Goal: Information Seeking & Learning: Learn about a topic

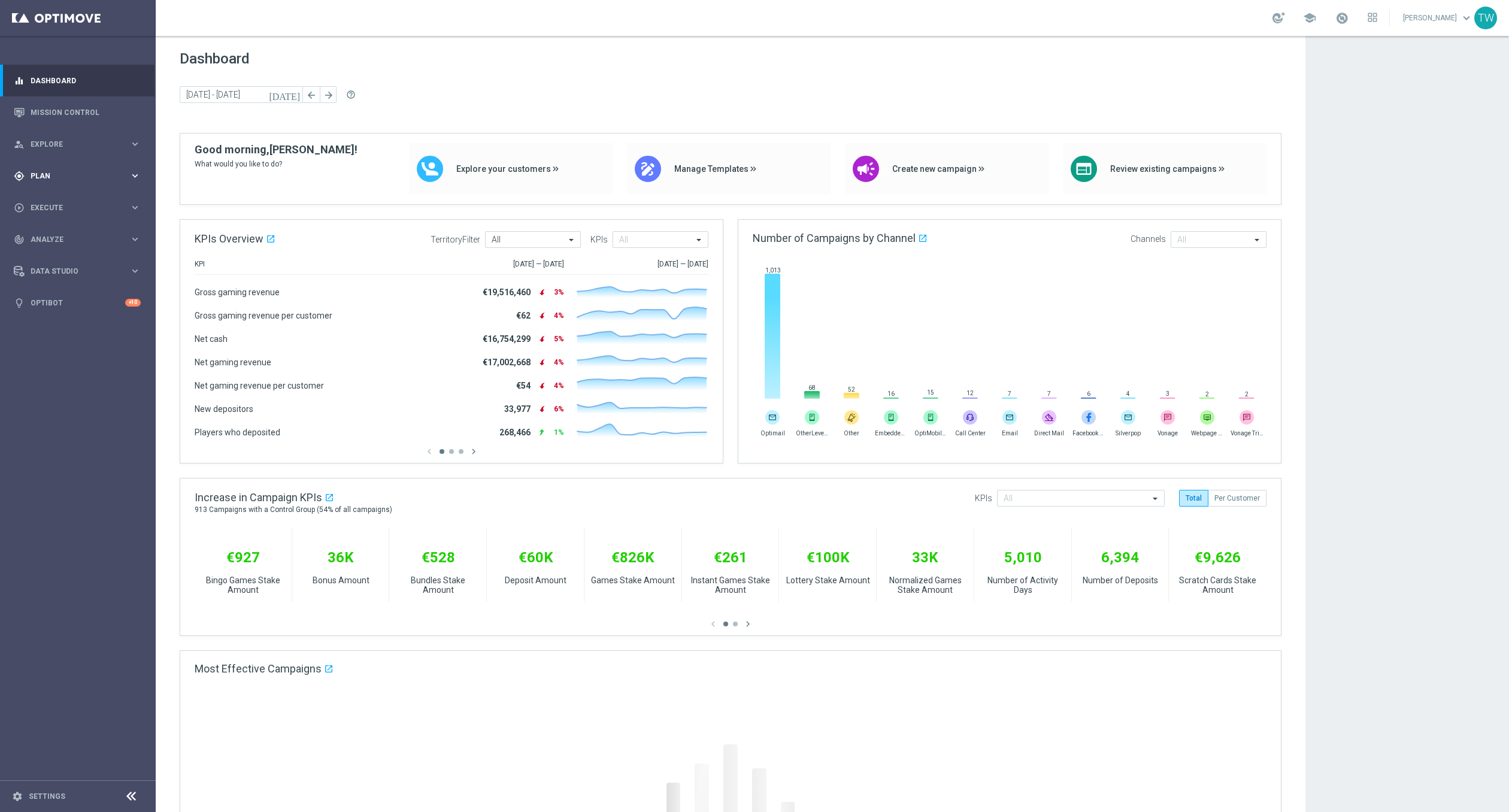
click at [135, 178] on icon "keyboard_arrow_right" at bounding box center [135, 175] width 11 height 11
click at [61, 110] on link "Mission Control" at bounding box center [86, 112] width 110 height 32
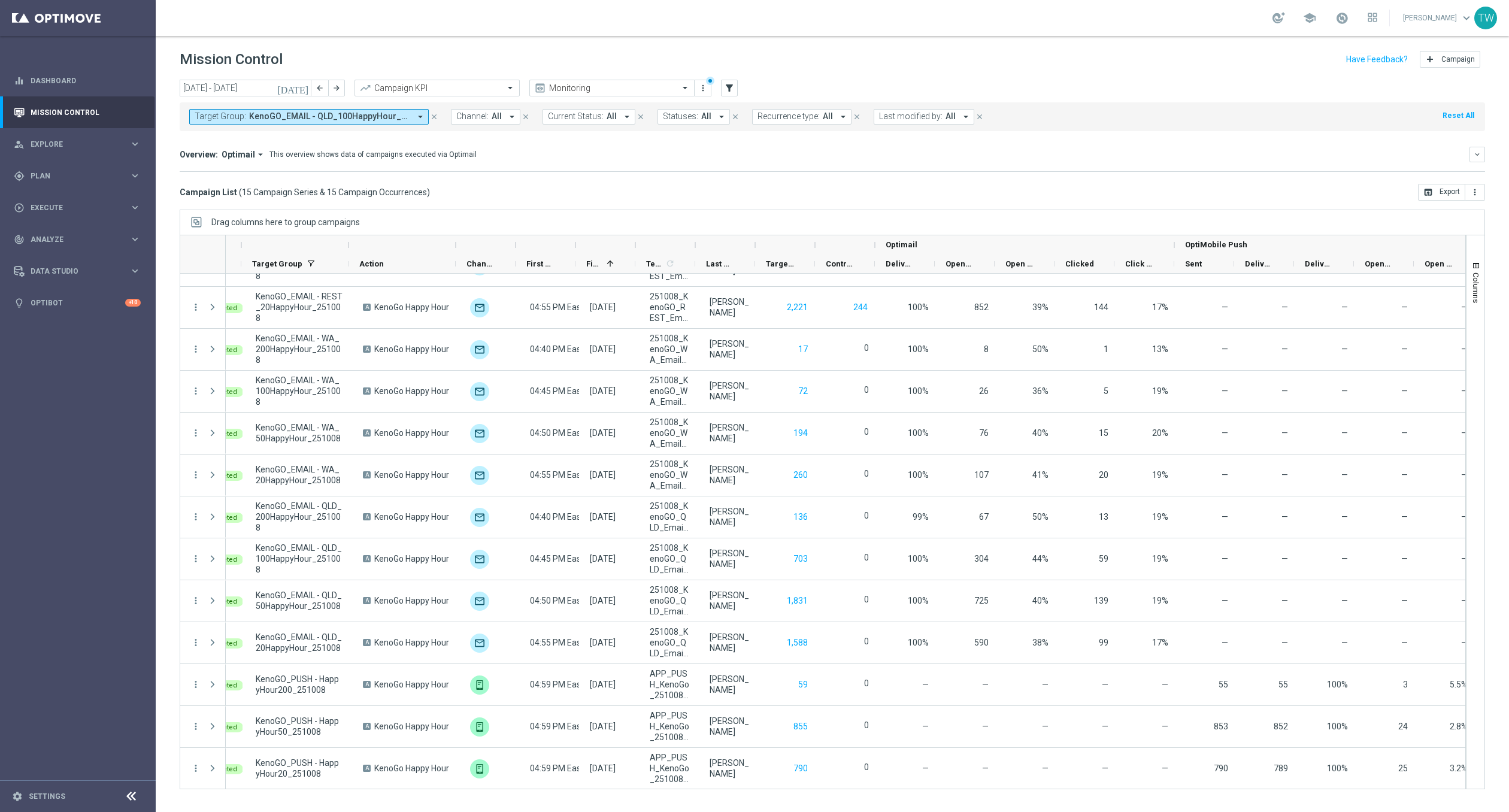
scroll to position [0, 51]
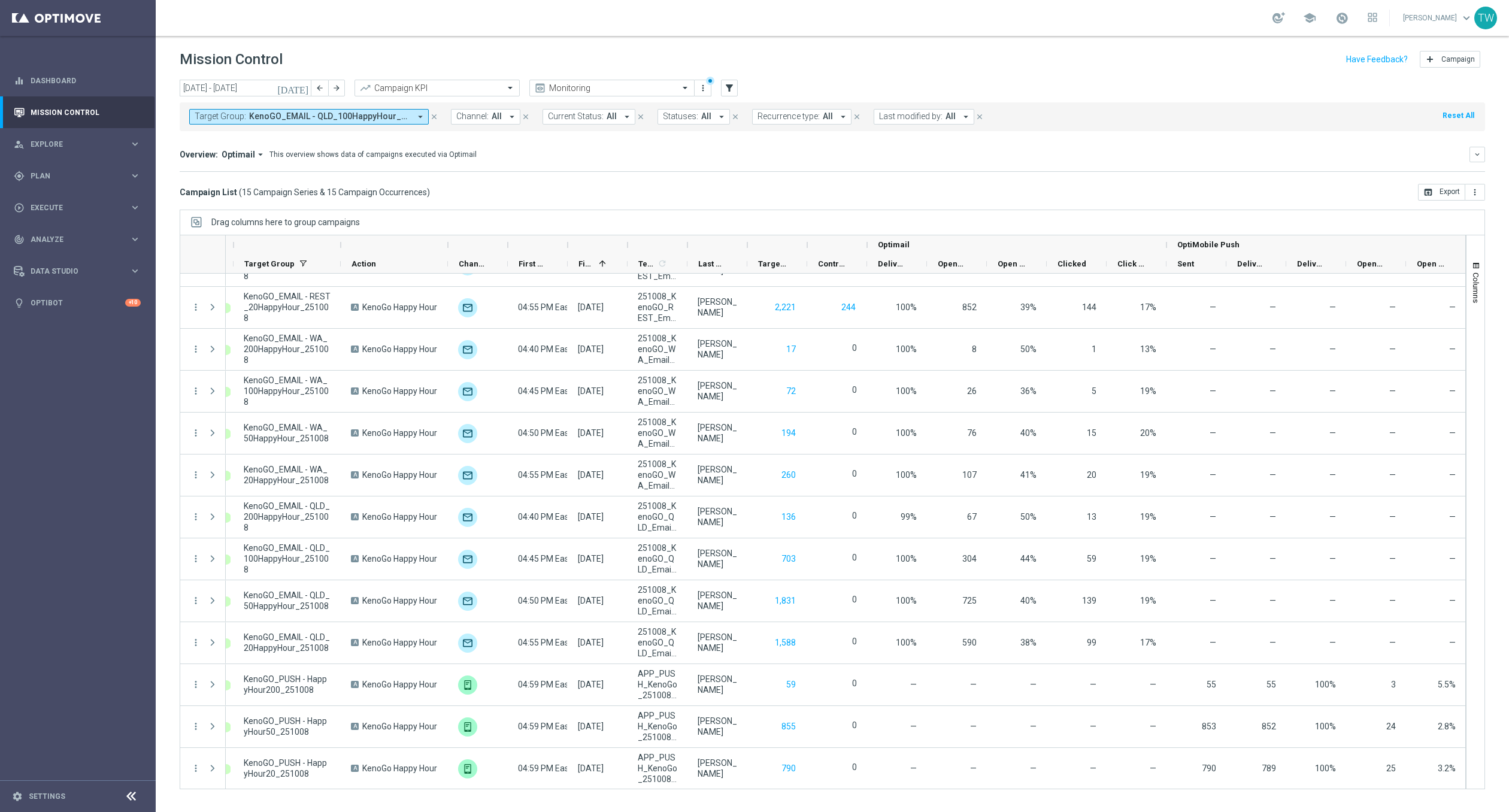
click at [341, 244] on div at bounding box center [341, 245] width 5 height 19
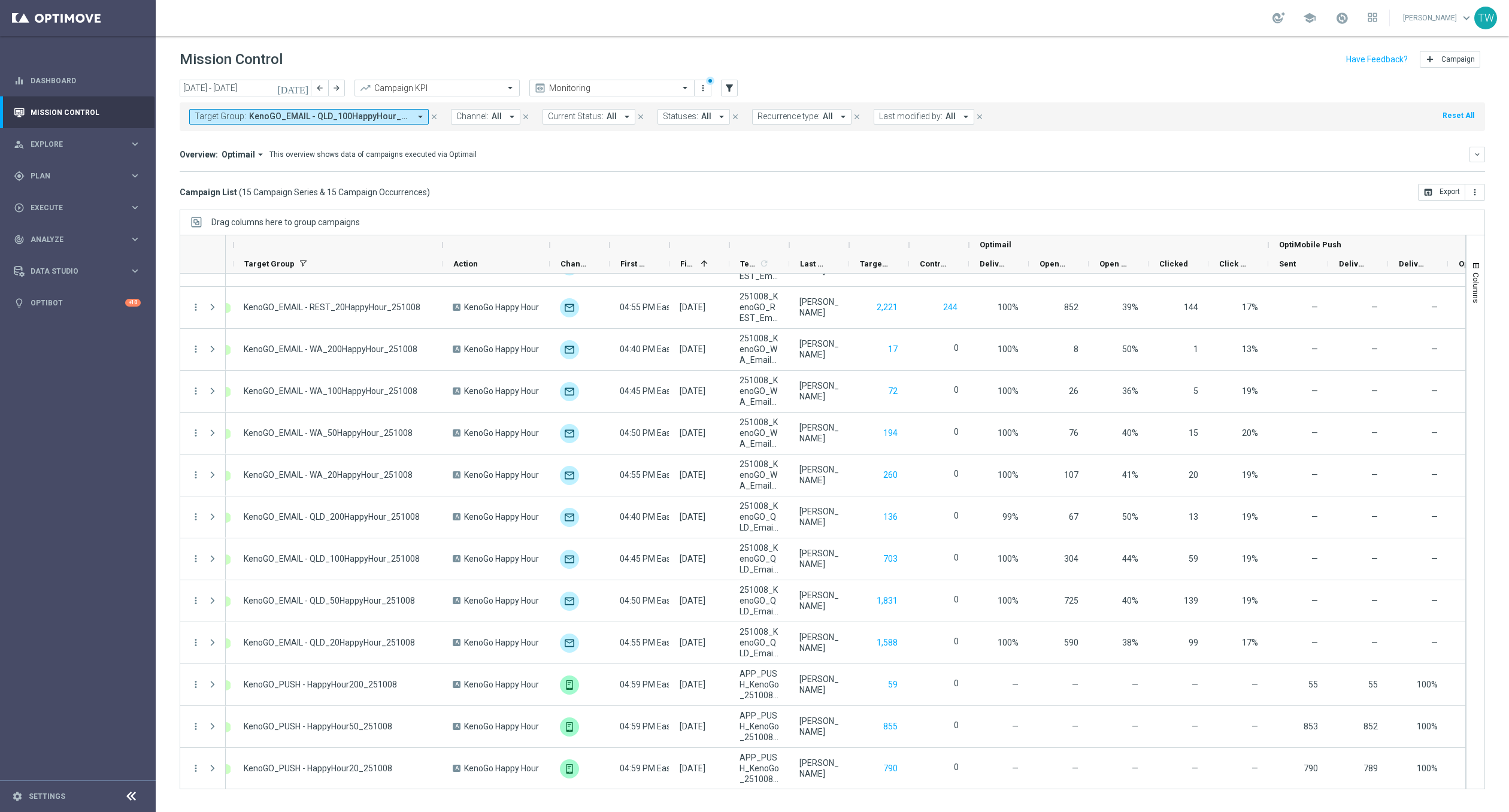
click at [788, 245] on div at bounding box center [789, 245] width 5 height 19
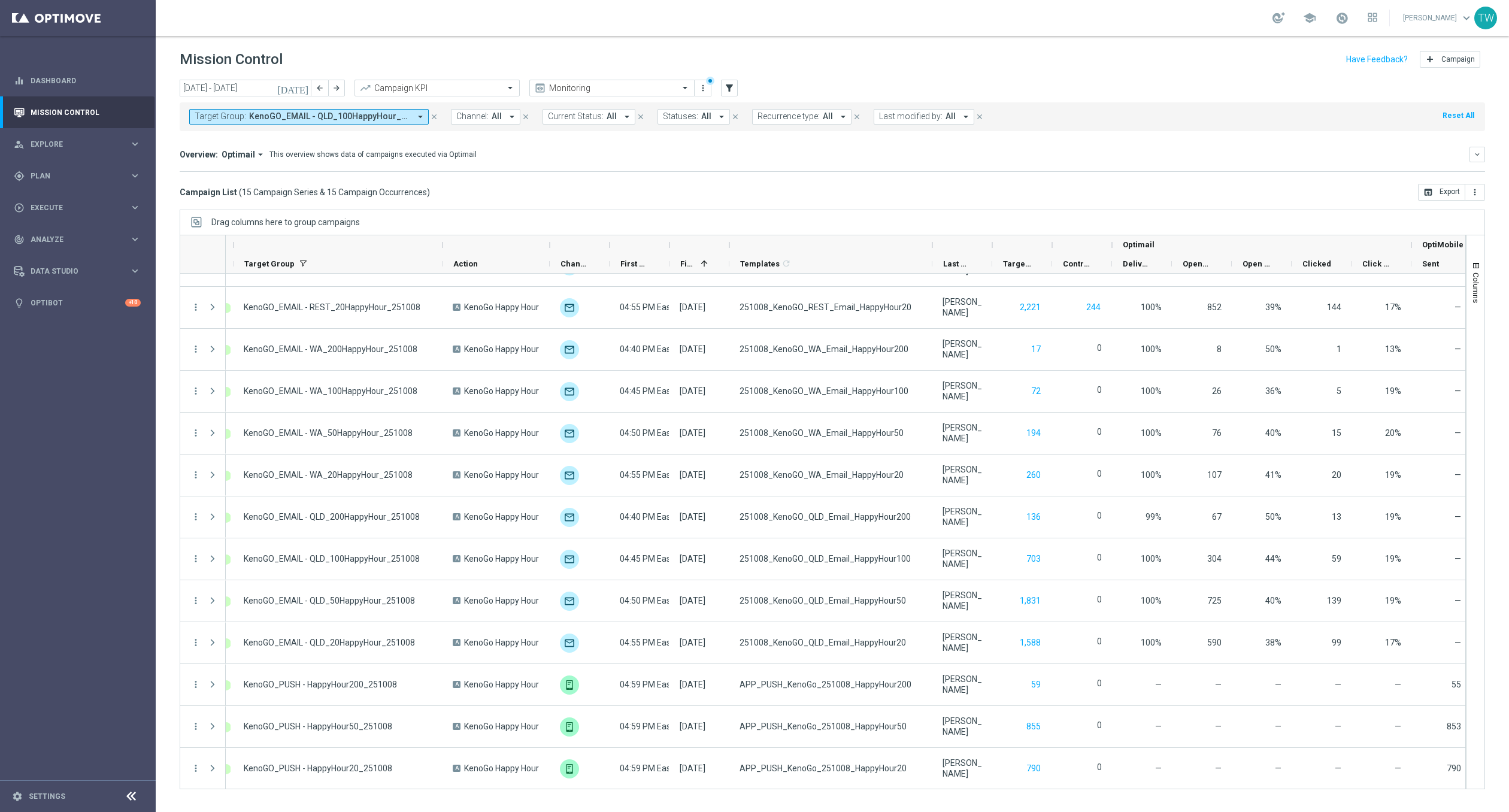
scroll to position [0, 51]
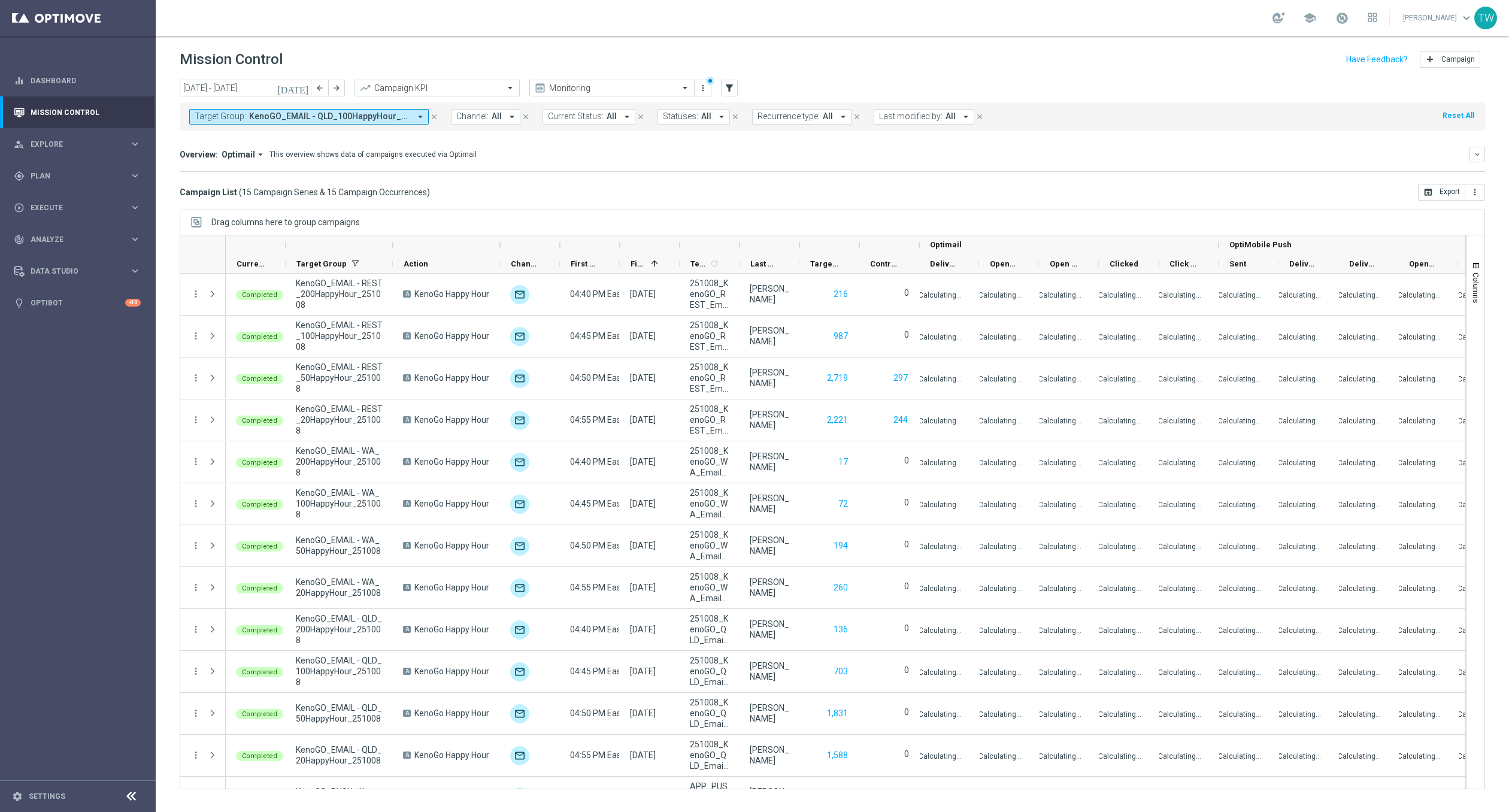
scroll to position [113, 0]
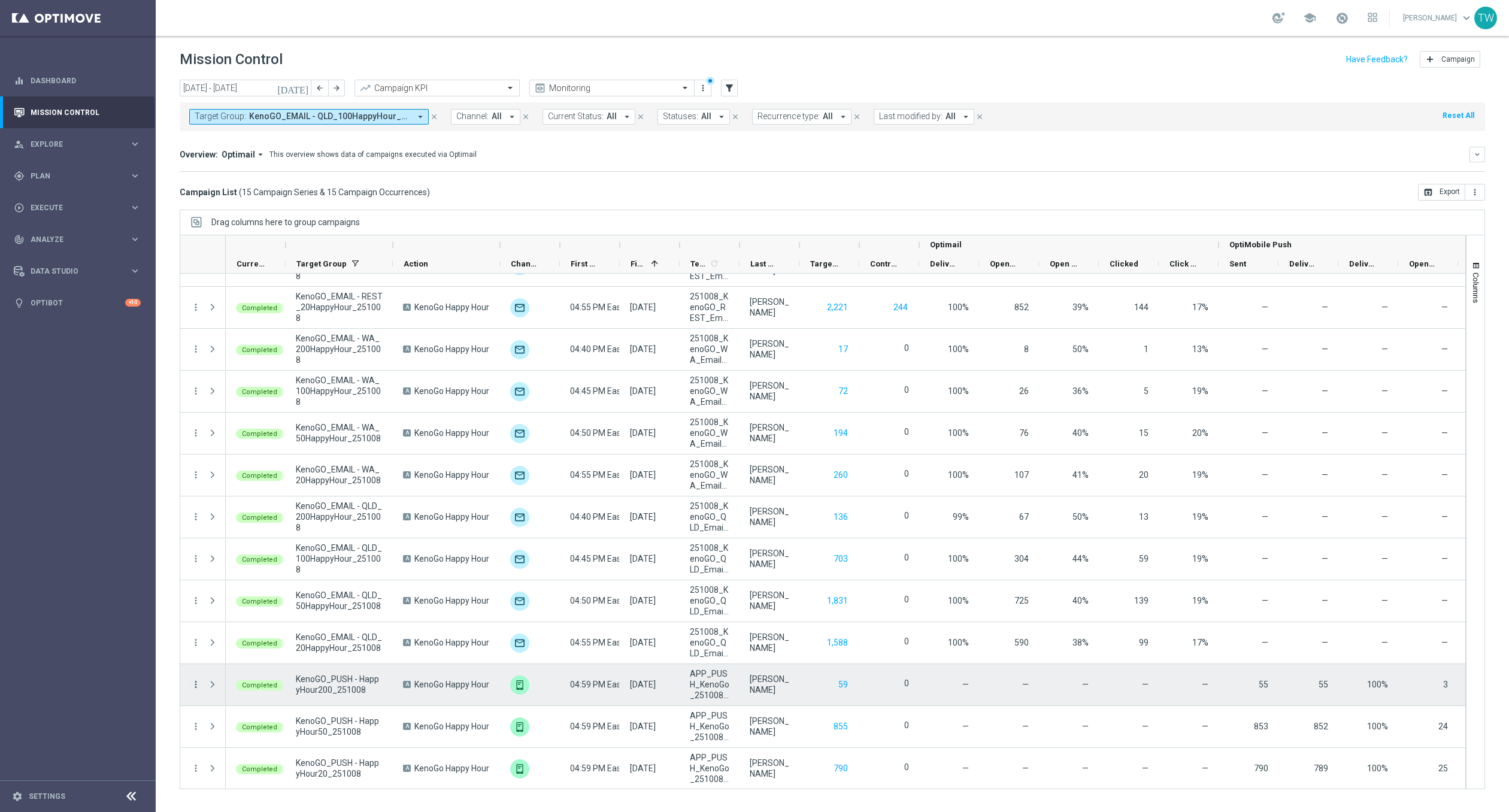
click at [196, 685] on icon "more_vert" at bounding box center [196, 684] width 11 height 11
click at [308, 607] on div "Go to Campaign Analysis" at bounding box center [274, 609] width 111 height 8
click at [209, 686] on span "Press SPACE to select this row." at bounding box center [212, 685] width 11 height 10
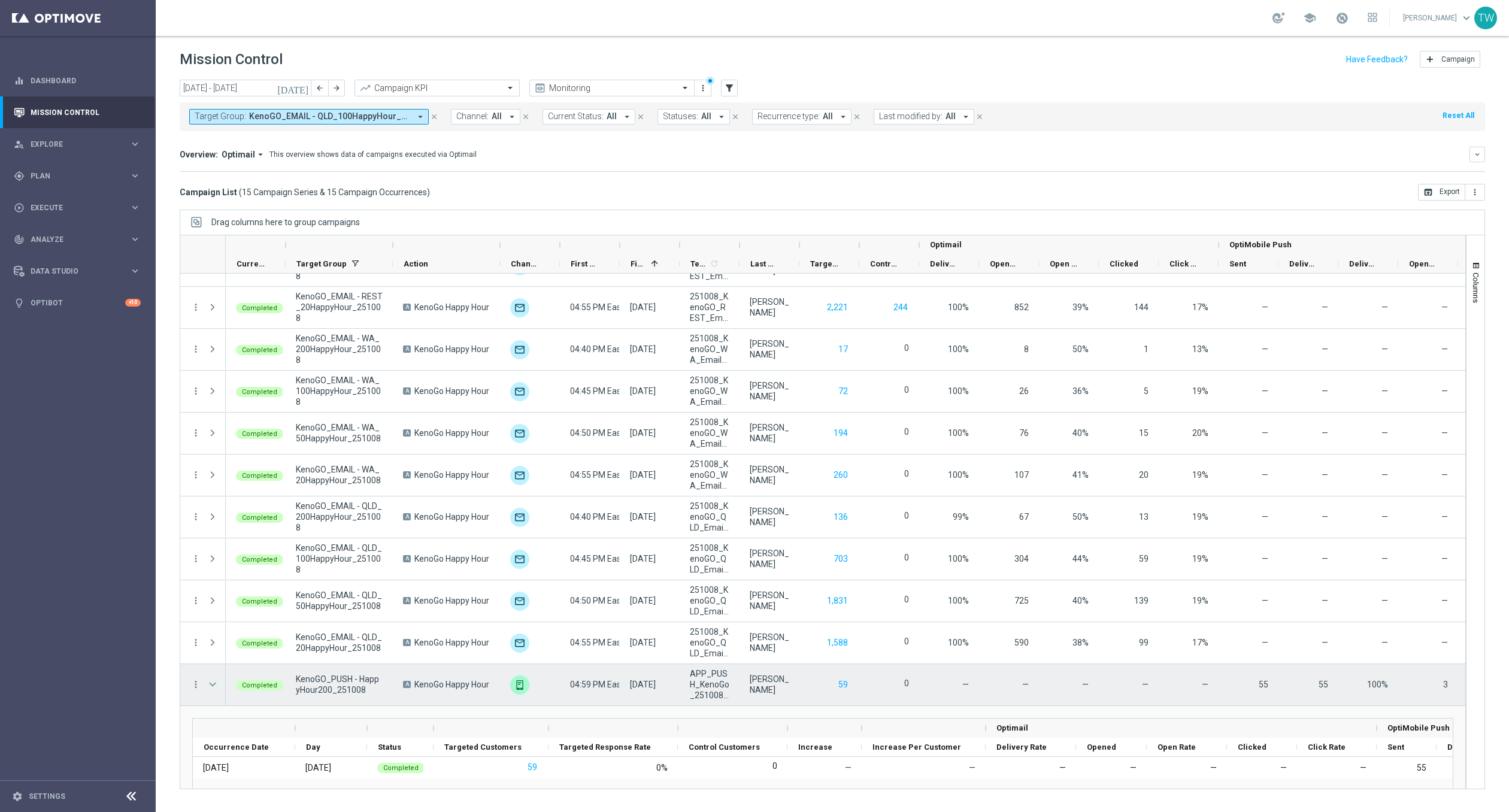
click at [211, 688] on span "Press SPACE to select this row." at bounding box center [212, 685] width 11 height 10
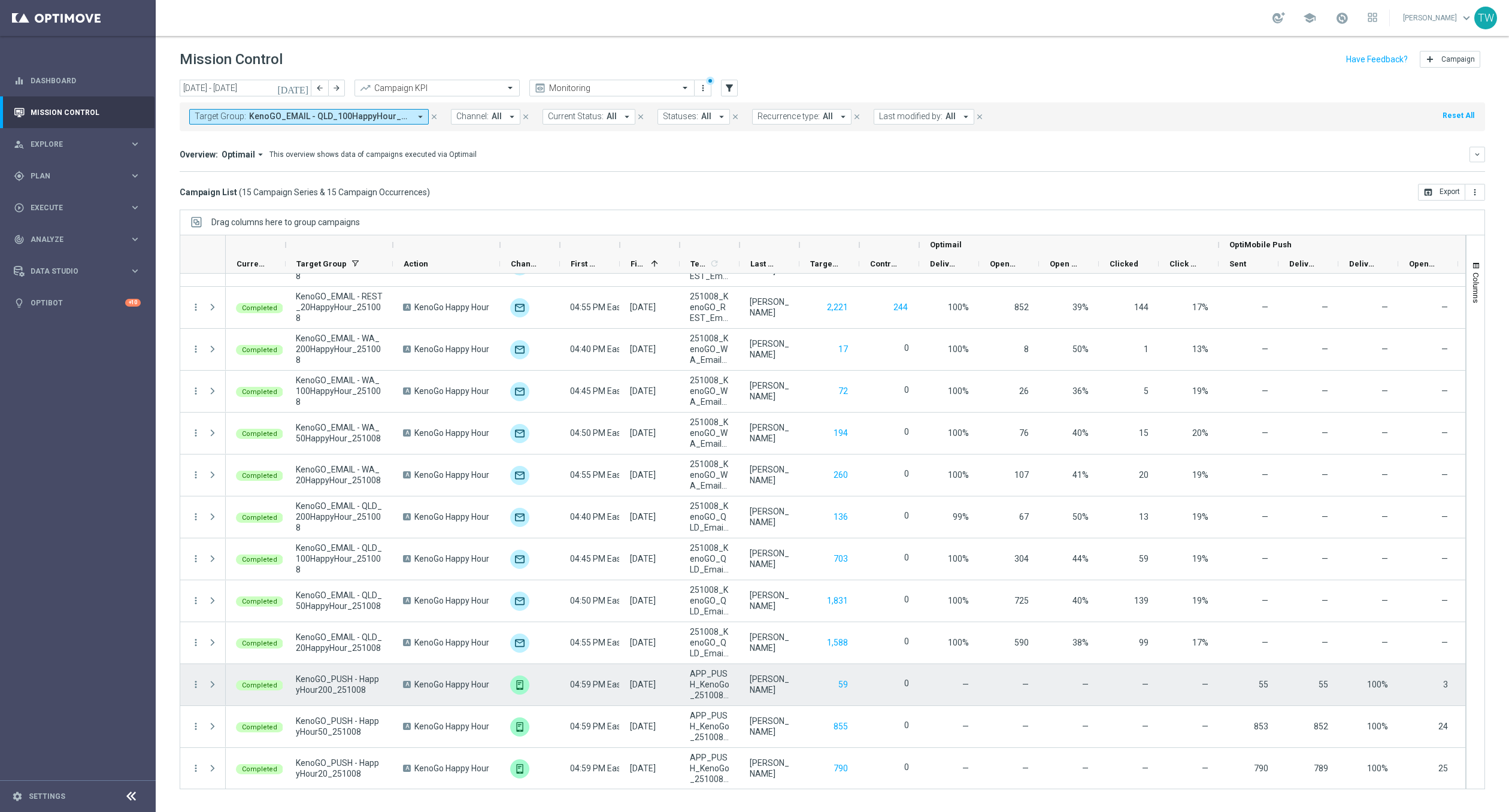
click at [193, 676] on div "more_vert" at bounding box center [191, 685] width 22 height 41
click at [195, 680] on icon "more_vert" at bounding box center [196, 684] width 11 height 11
click at [291, 558] on div "Campaign Metrics" at bounding box center [274, 559] width 111 height 8
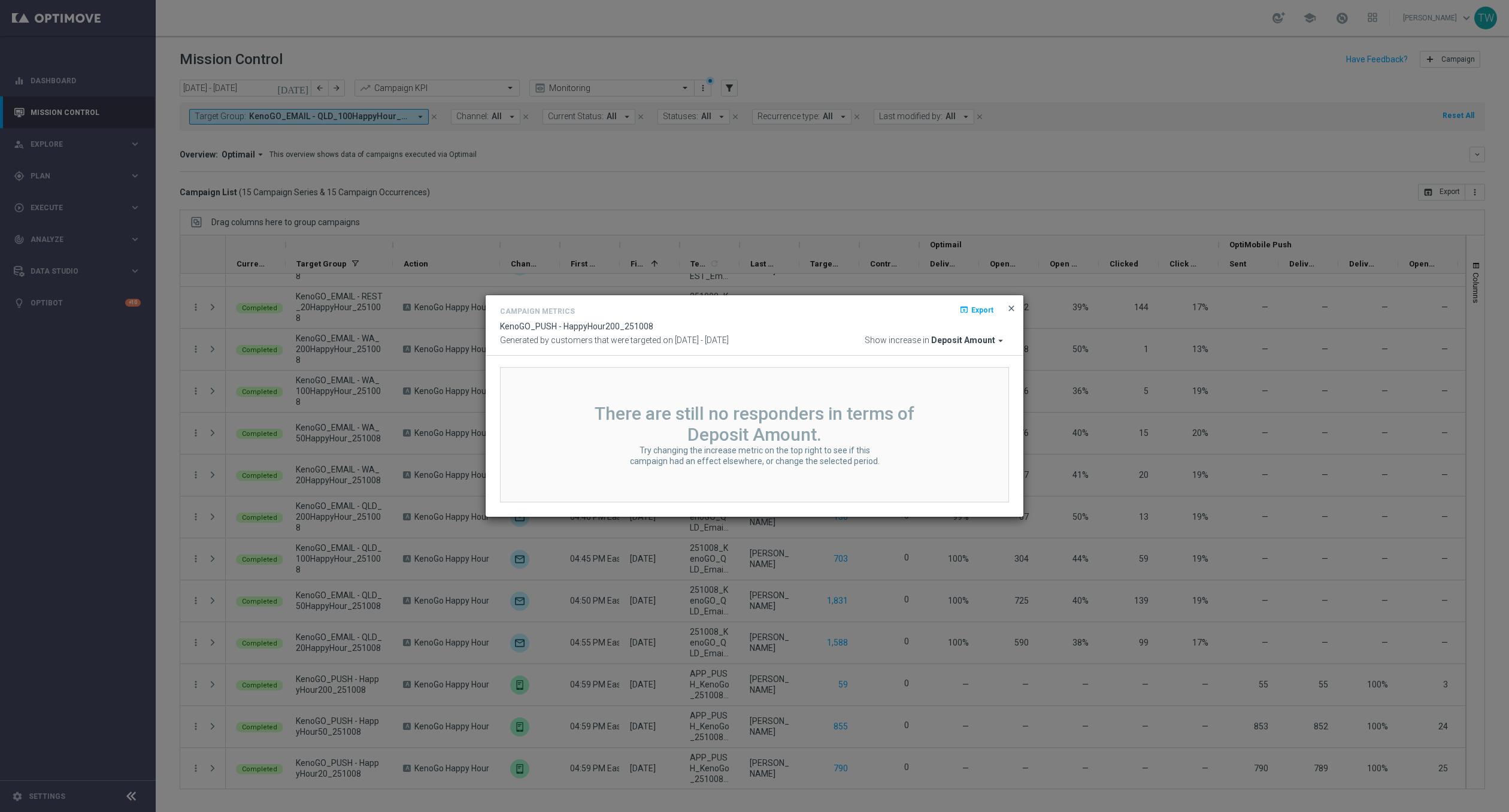
click at [1016, 307] on span "close" at bounding box center [1012, 309] width 10 height 10
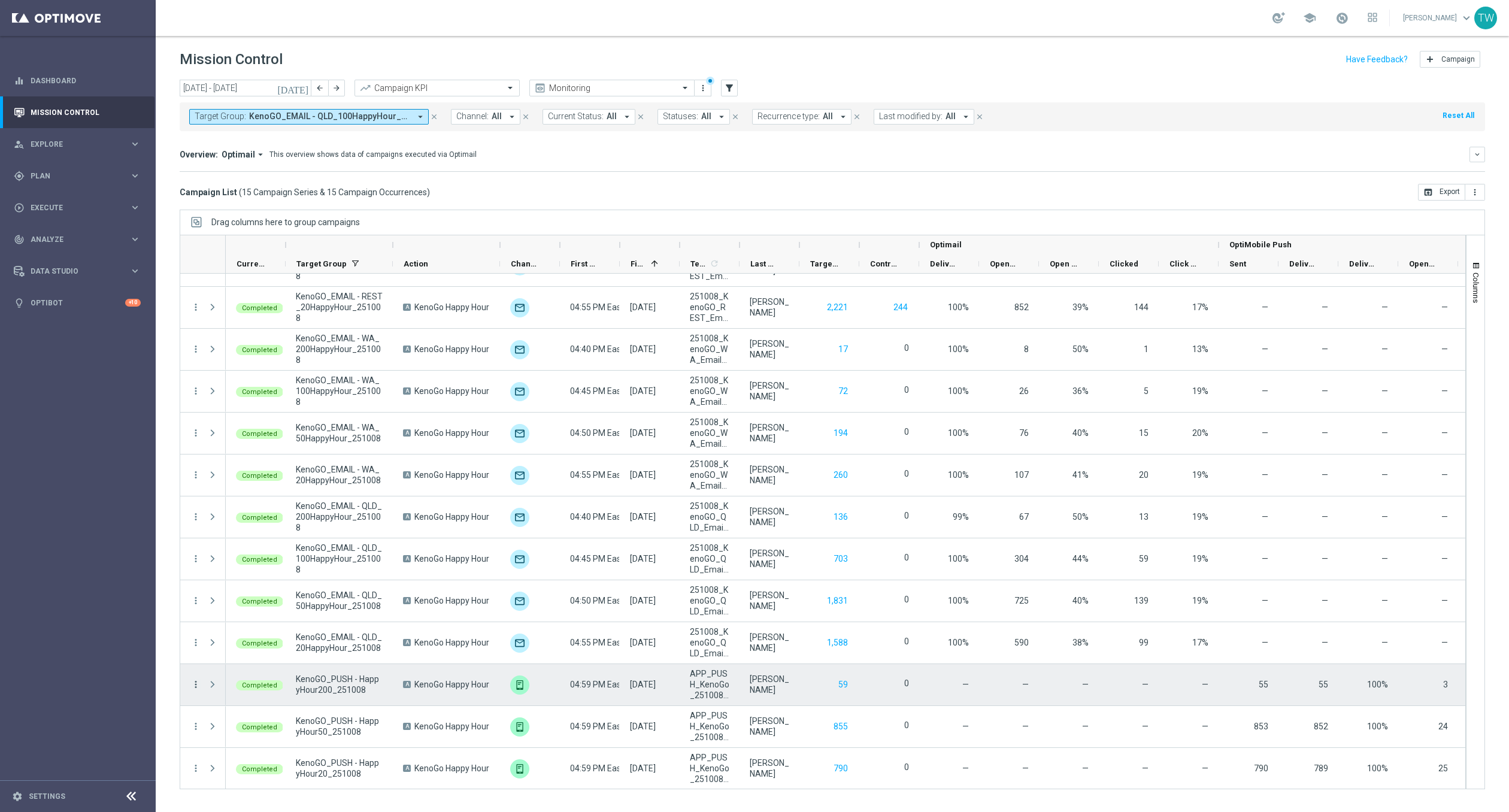
click at [198, 683] on icon "more_vert" at bounding box center [196, 684] width 11 height 11
click at [284, 542] on div "Campaign Details" at bounding box center [274, 542] width 111 height 8
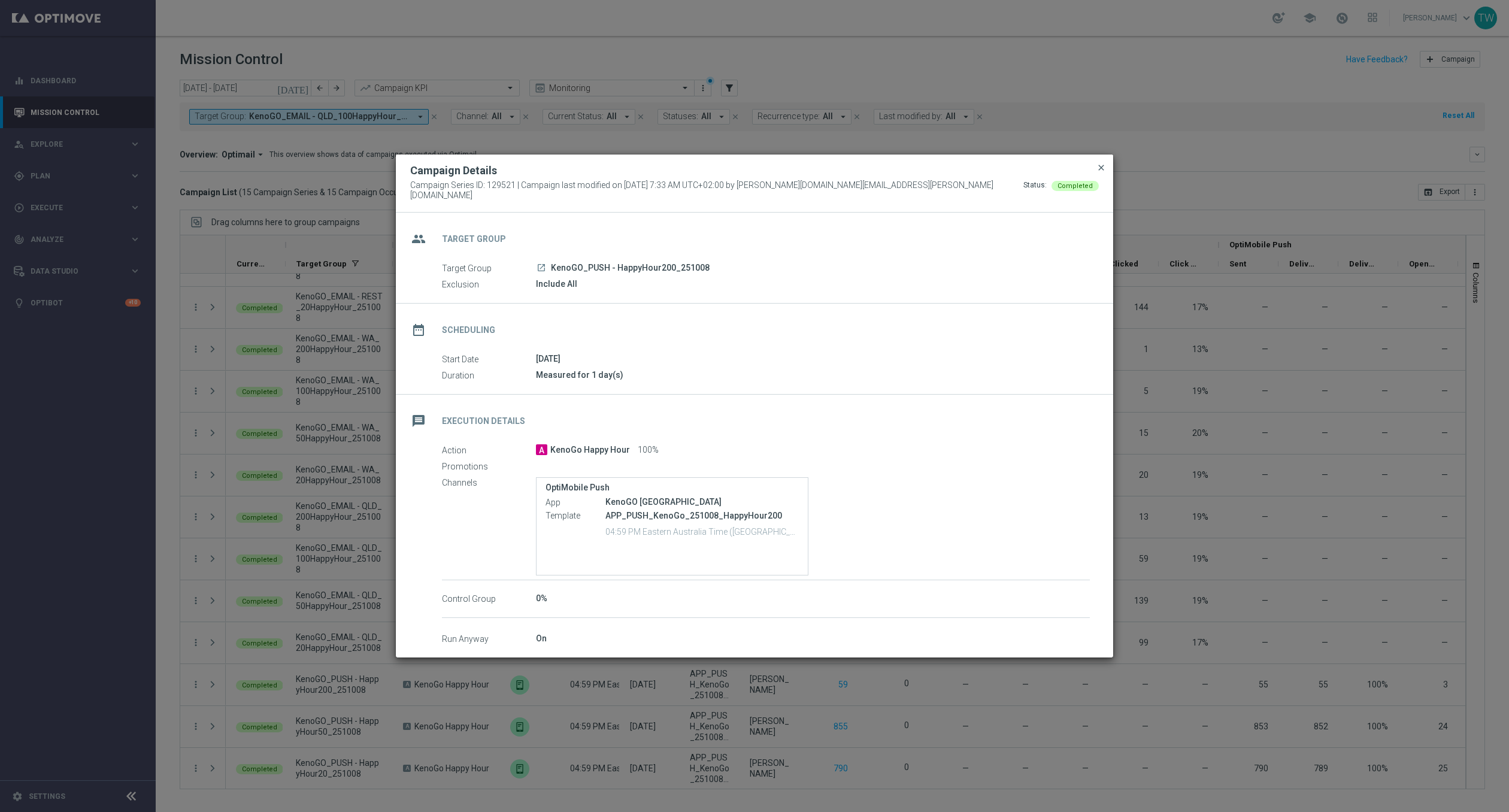
click at [1096, 171] on span "close" at bounding box center [1101, 168] width 10 height 10
